Goal: Information Seeking & Learning: Learn about a topic

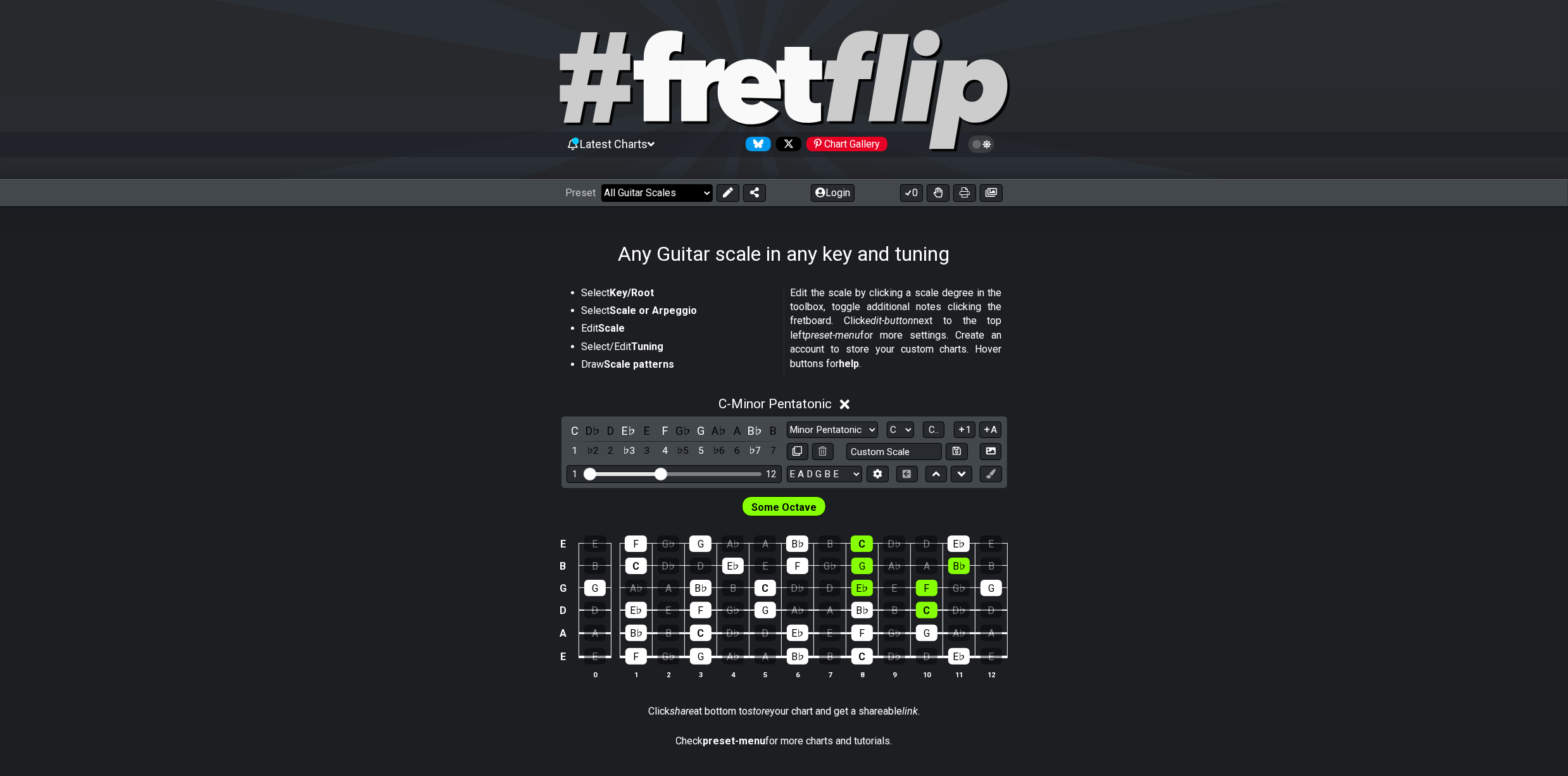
click at [688, 191] on select "Welcome to #fretflip! Initial Preset Custom Preset Minor Pentatonic Major Penta…" at bounding box center [656, 192] width 111 height 18
click at [976, 286] on p "Edit the scale by clicking a scale degree in the toolbox, toggle additional not…" at bounding box center [896, 328] width 212 height 85
click at [831, 467] on select "E A D G B E E A D G B E E A D G B E B E A D F♯ B A D G C E A D A D G B E E♭ A♭ …" at bounding box center [824, 475] width 75 height 17
click at [877, 478] on icon at bounding box center [878, 474] width 9 height 9
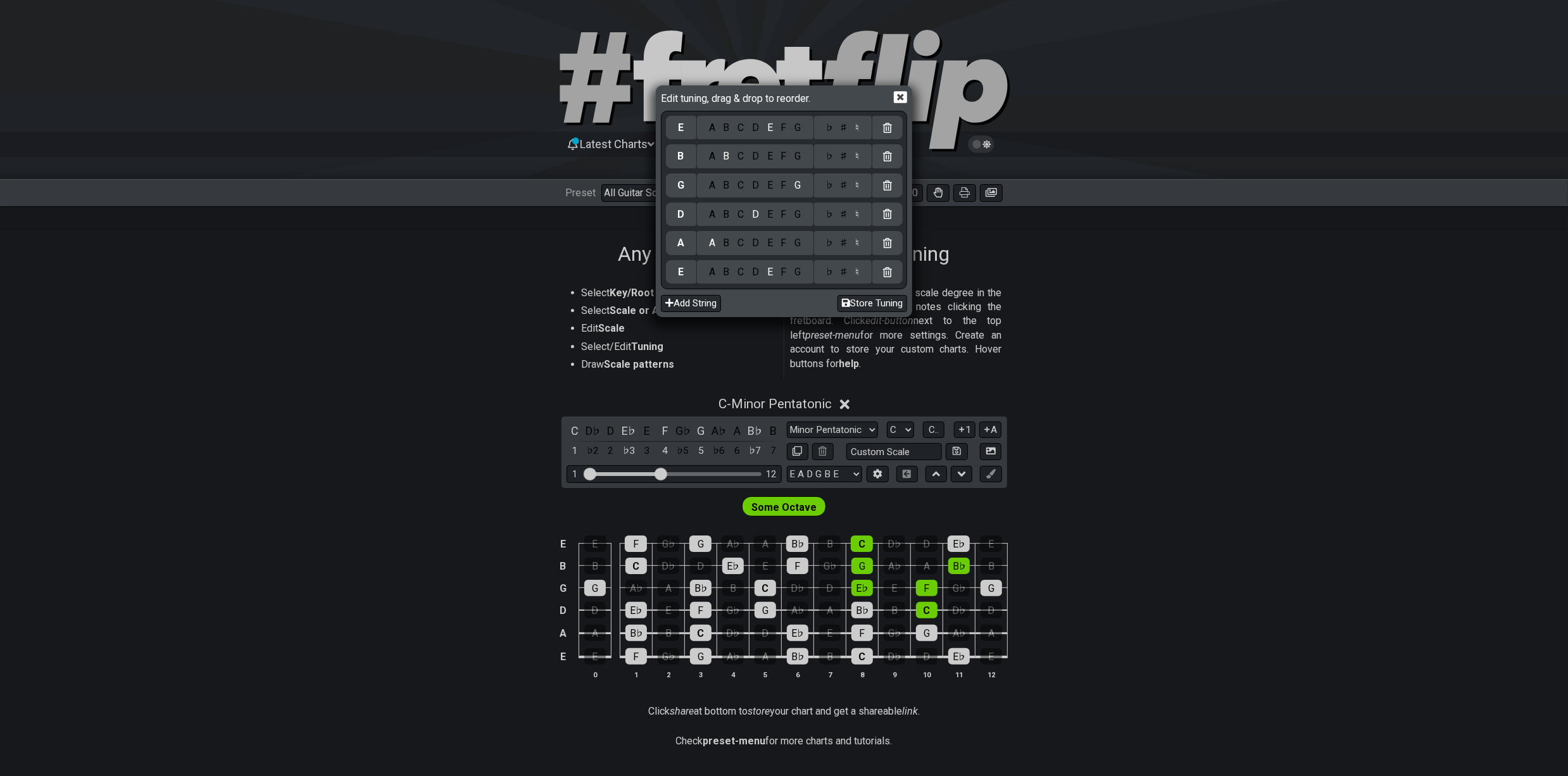
click at [756, 268] on div "D" at bounding box center [756, 272] width 15 height 14
click at [741, 214] on div "C" at bounding box center [741, 215] width 15 height 14
click at [740, 158] on div "C" at bounding box center [741, 156] width 15 height 14
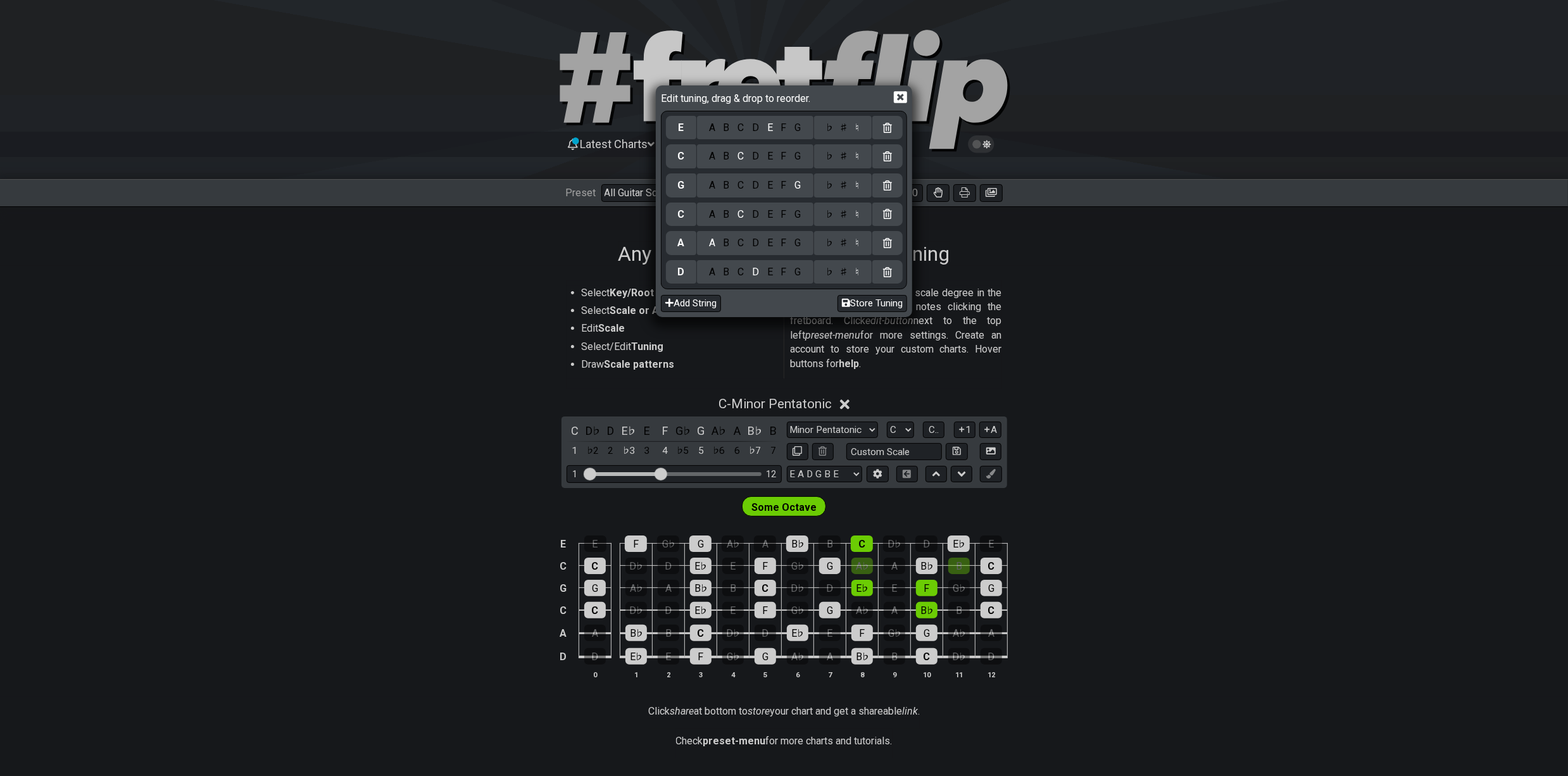
click at [899, 97] on icon at bounding box center [900, 97] width 13 height 13
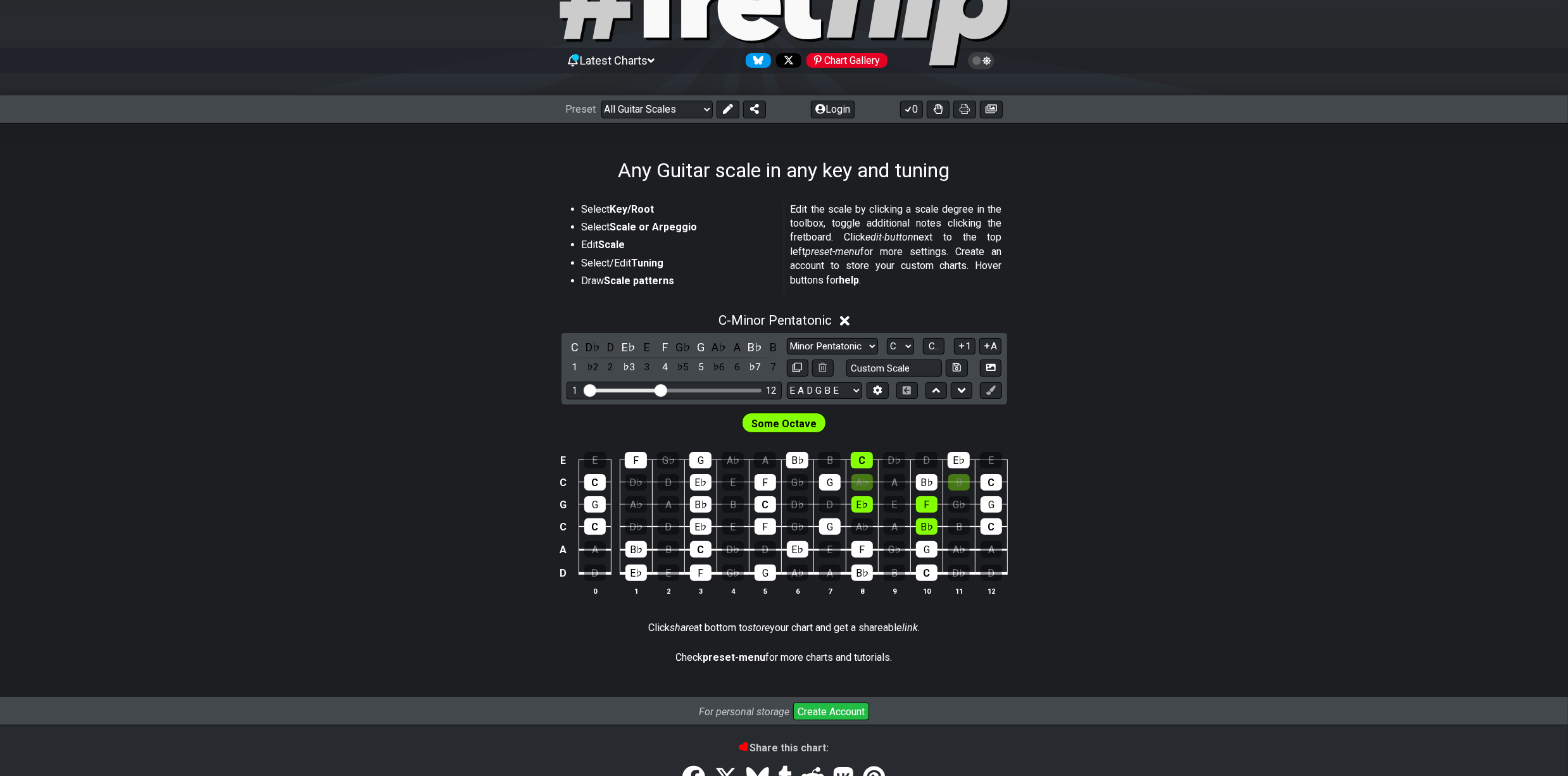
scroll to position [84, 0]
click at [859, 346] on select "Minor Pentatonic Root Minor Pentatonic Major Pentatonic Minor Blues Major Blues…" at bounding box center [832, 346] width 91 height 17
click at [787, 337] on select "Minor Pentatonic Root Minor Pentatonic Major Pentatonic Minor Blues Major Blues…" at bounding box center [832, 346] width 91 height 17
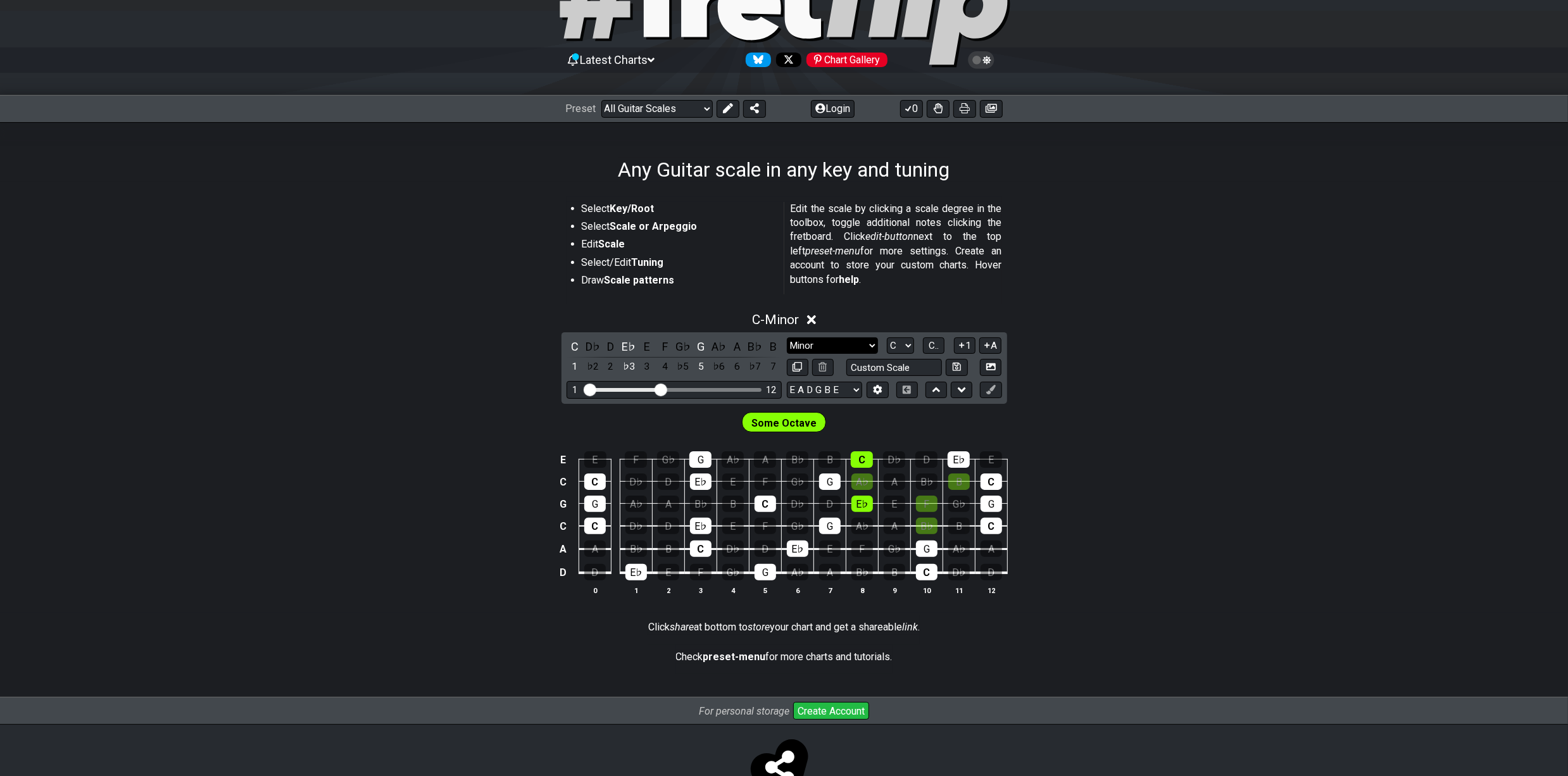
click at [849, 343] on select "Minor Pentatonic Root Minor Pentatonic Major Pentatonic Minor Blues Major Blues…" at bounding box center [832, 346] width 91 height 17
select select "Minor / Aeolian"
click at [787, 337] on select "Minor Pentatonic Root Minor Pentatonic Major Pentatonic Minor Blues Major Blues…" at bounding box center [832, 346] width 91 height 17
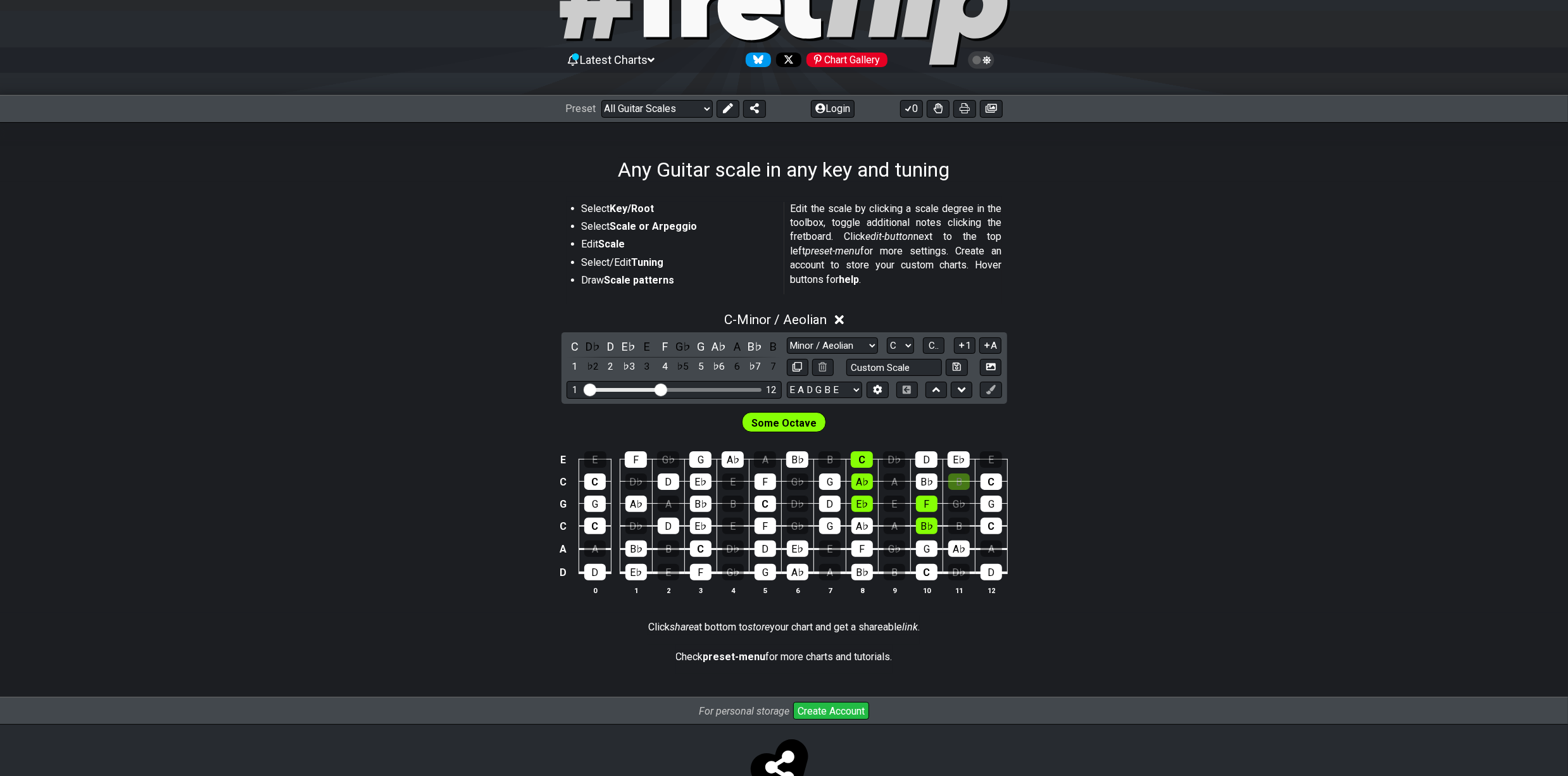
click at [897, 336] on div "C D♭ D E♭ E F G♭ G A♭ A B♭ B 1 ♭2 2 ♭3 3 4 ♭5 5 ♭6 6 ♭7 7 Minor Pentatonic Root…" at bounding box center [784, 367] width 445 height 71
click at [899, 344] on select "A♭ A A♯ B♭ B C C♯ D♭ D D♯ E♭ E F F♯ G♭ G G♯" at bounding box center [901, 346] width 28 height 17
click at [887, 337] on select "A♭ A A♯ B♭ B C C♯ D♭ D D♯ E♭ E F F♯ G♭ G G♯" at bounding box center [901, 346] width 28 height 17
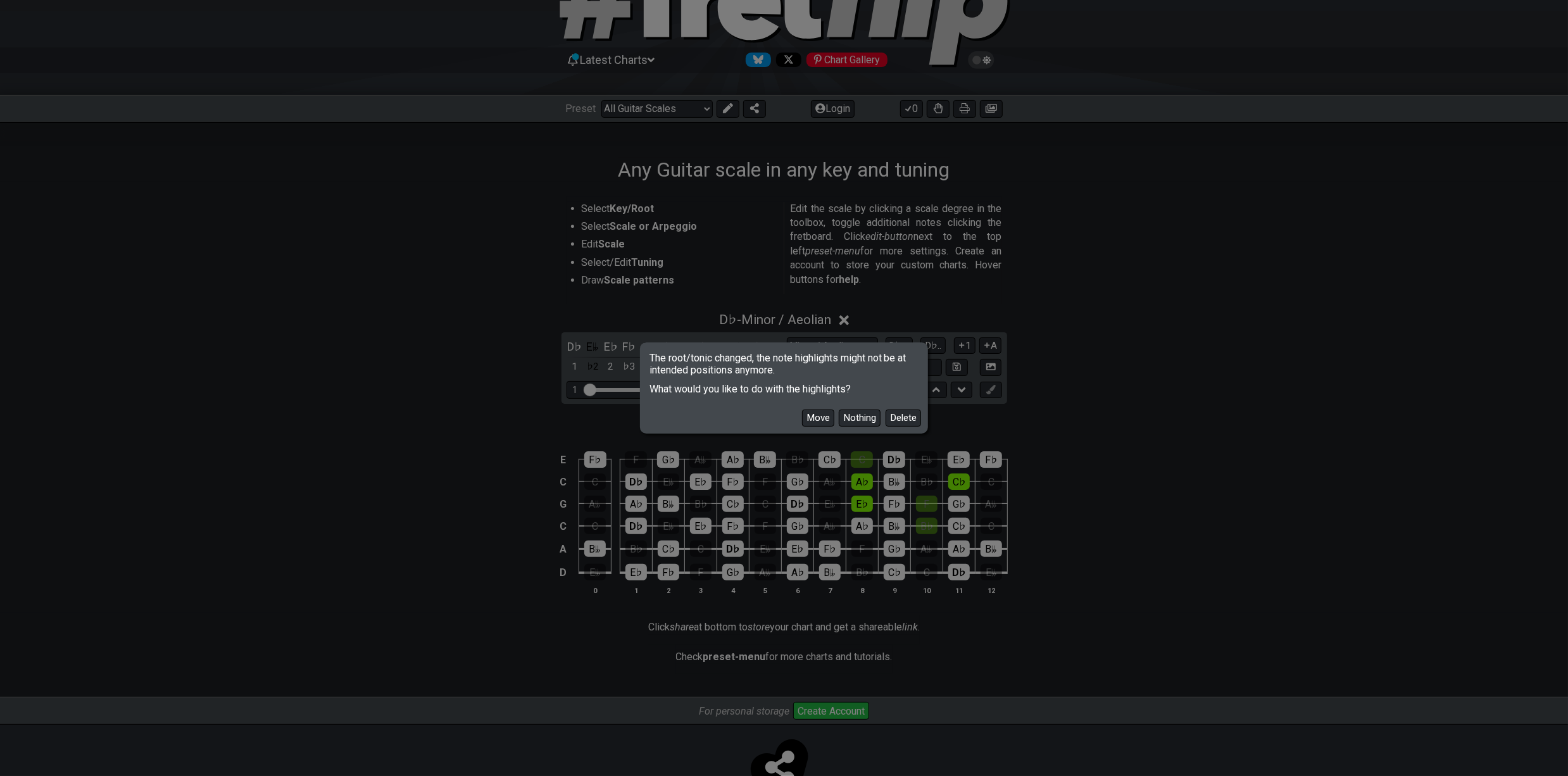
click at [826, 414] on button "Move" at bounding box center [818, 418] width 32 height 17
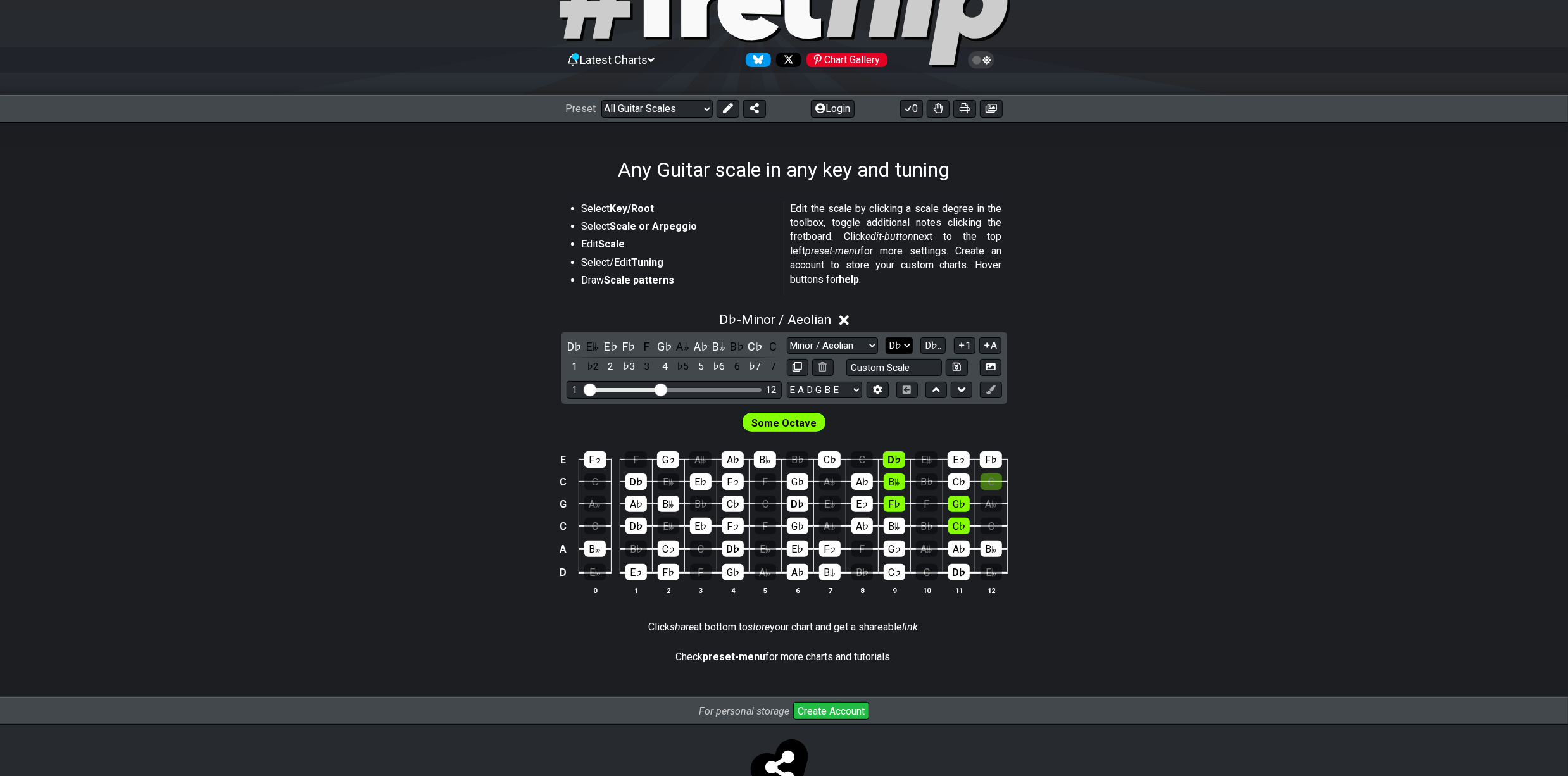
click at [902, 343] on select "A♭ A A♯ B♭ B C C♯ D♭ D D♯ E♭ E F F♯ G♭ G G♯" at bounding box center [899, 346] width 28 height 17
select select "C#"
click at [886, 337] on select "A♭ A A♯ B♭ B C C♯ D♭ D D♯ E♭ E F F♯ G♭ G G♯" at bounding box center [899, 346] width 28 height 17
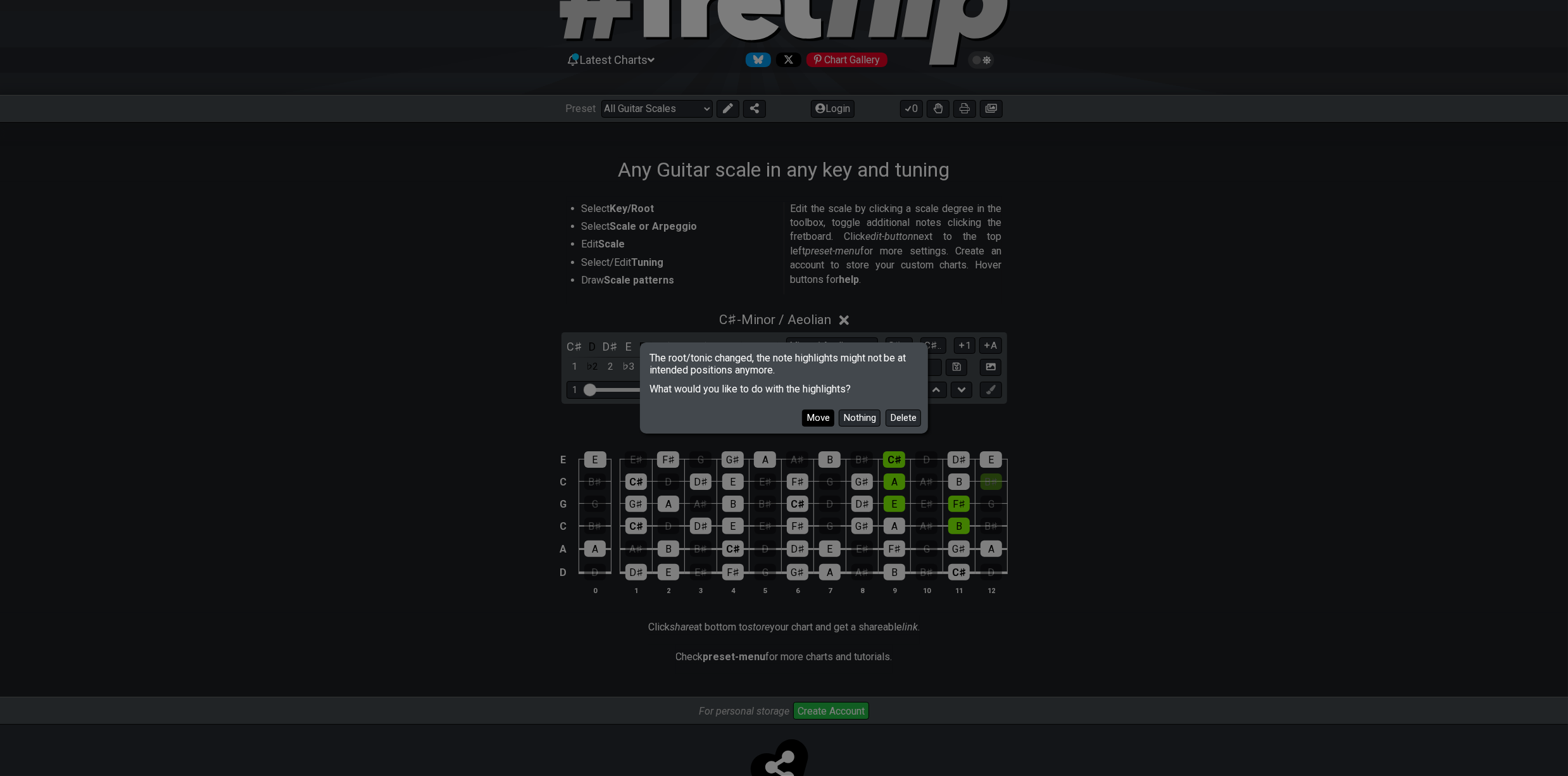
click at [823, 416] on button "Move" at bounding box center [818, 418] width 32 height 17
